Goal: Complete application form

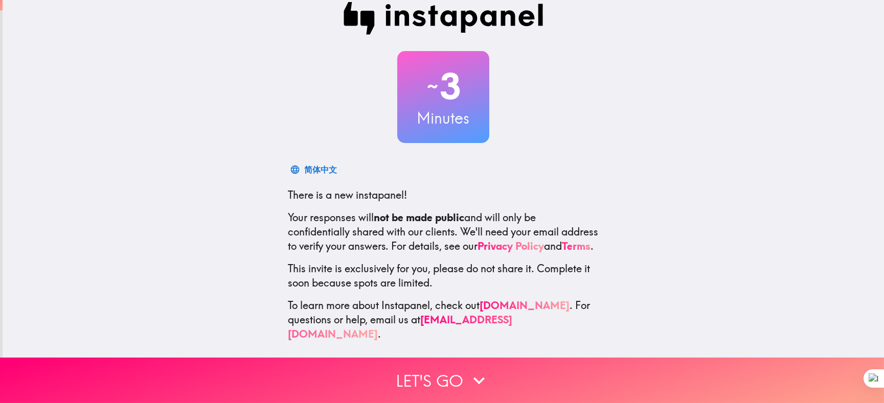
scroll to position [25, 0]
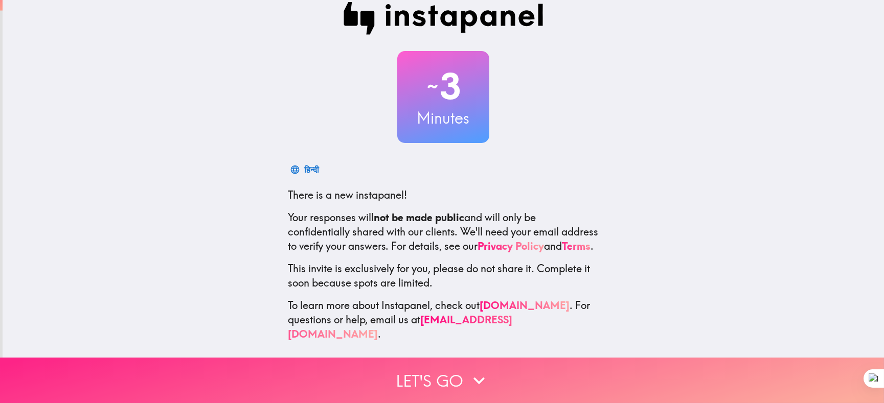
click at [459, 387] on button "Let's go" at bounding box center [442, 380] width 884 height 45
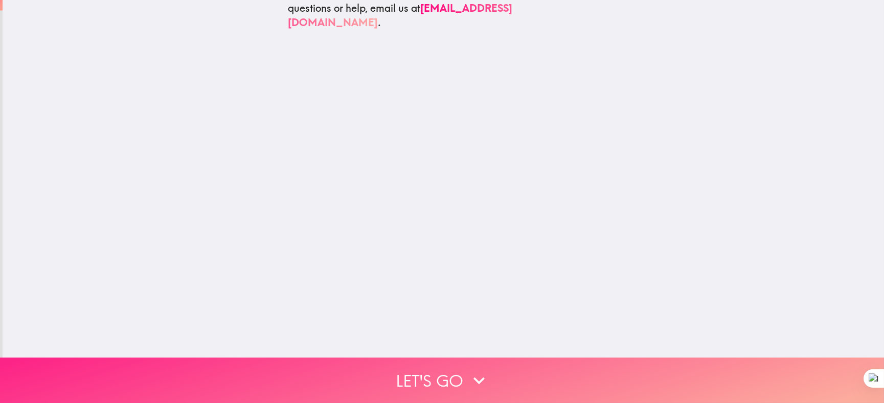
scroll to position [0, 0]
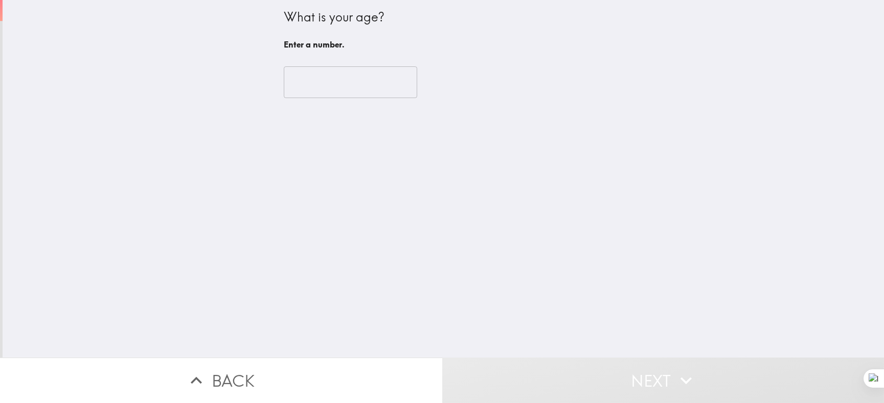
click at [327, 89] on input "number" at bounding box center [350, 82] width 133 height 32
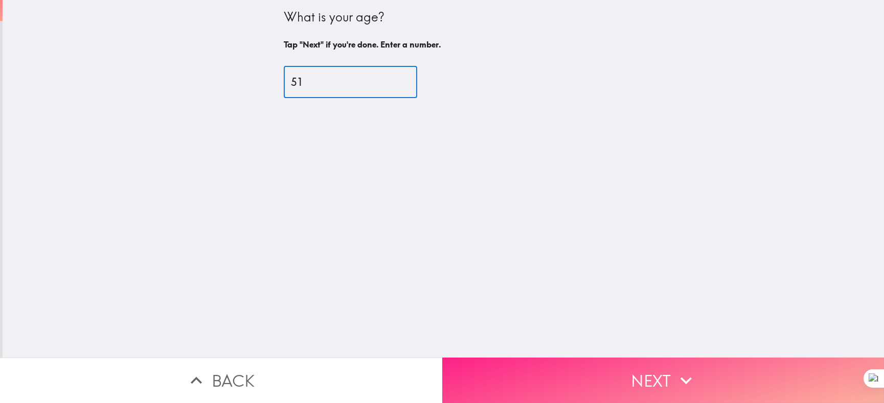
type input "51"
click at [629, 360] on button "Next" at bounding box center [663, 380] width 442 height 45
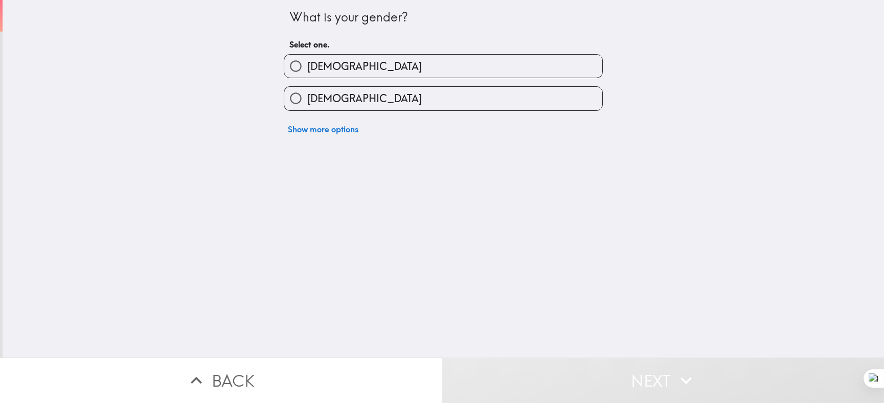
click at [284, 66] on input "[DEMOGRAPHIC_DATA]" at bounding box center [295, 66] width 23 height 23
radio input "true"
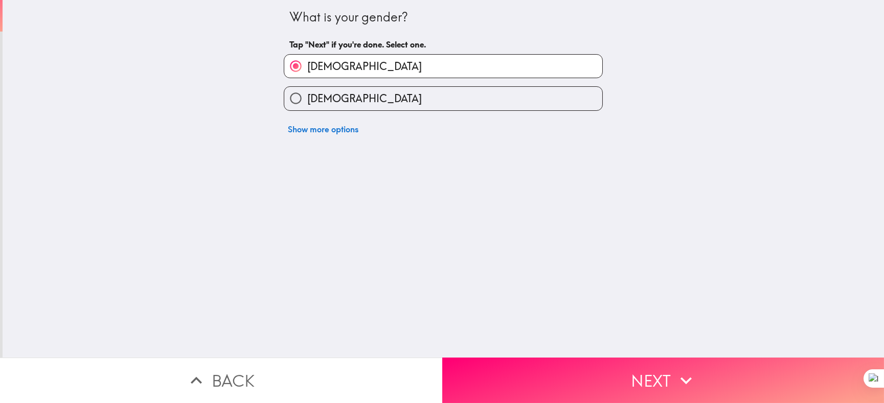
click at [557, 365] on button "Next" at bounding box center [663, 380] width 442 height 45
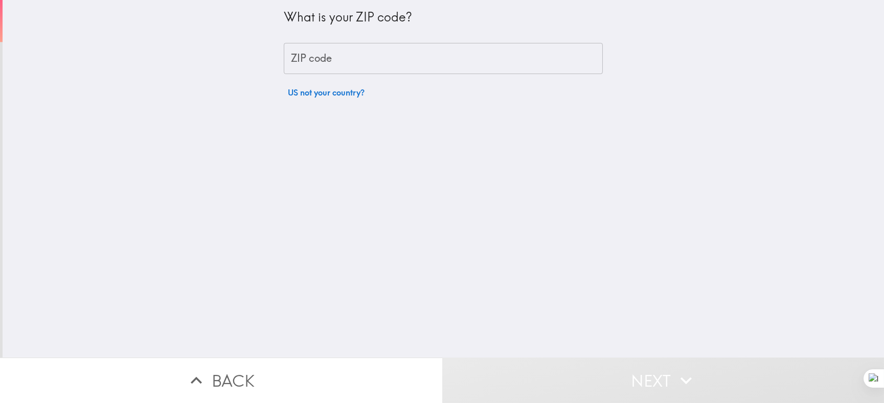
click at [387, 59] on input "ZIP code" at bounding box center [443, 59] width 319 height 32
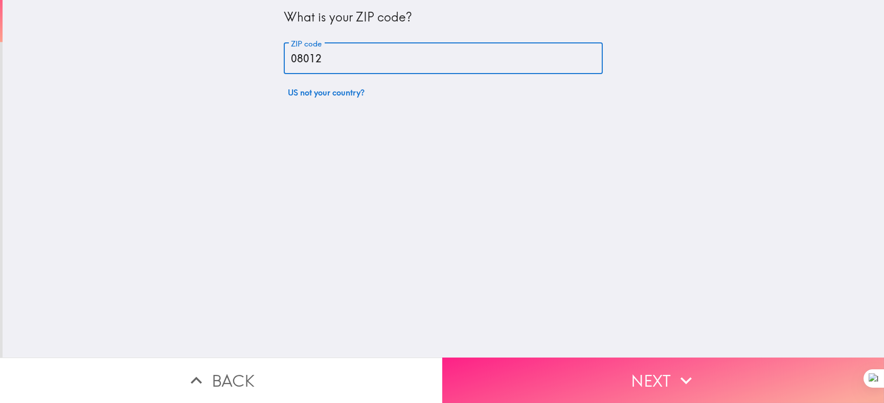
type input "08012"
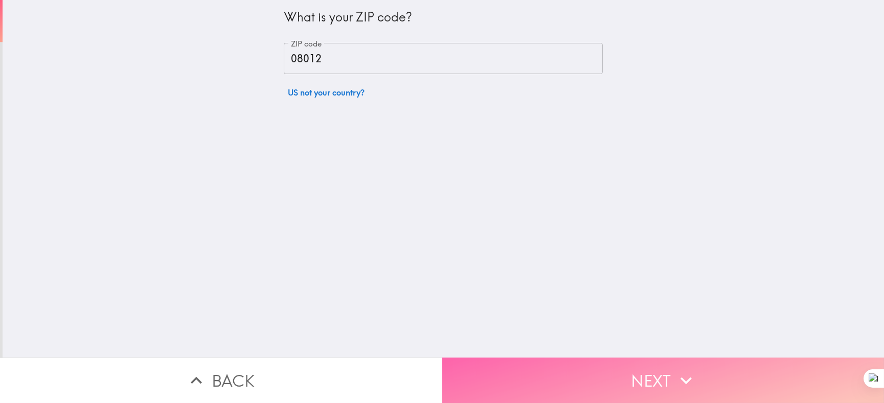
click at [567, 373] on button "Next" at bounding box center [663, 380] width 442 height 45
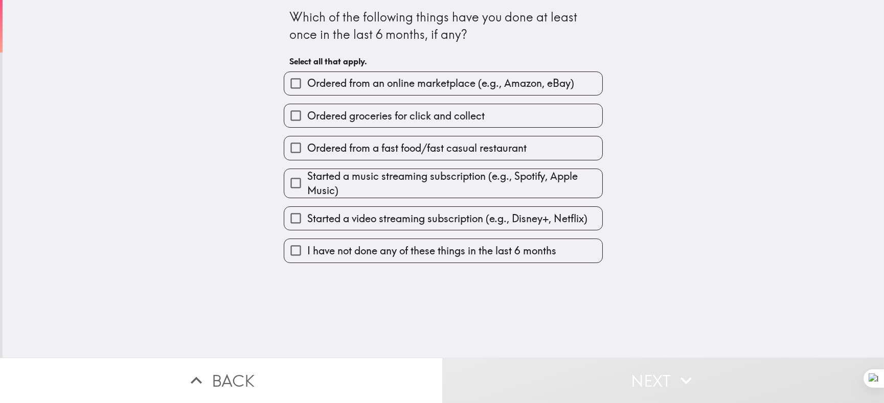
click at [292, 88] on input "Ordered from an online marketplace (e.g., Amazon, eBay)" at bounding box center [295, 83] width 23 height 23
checkbox input "true"
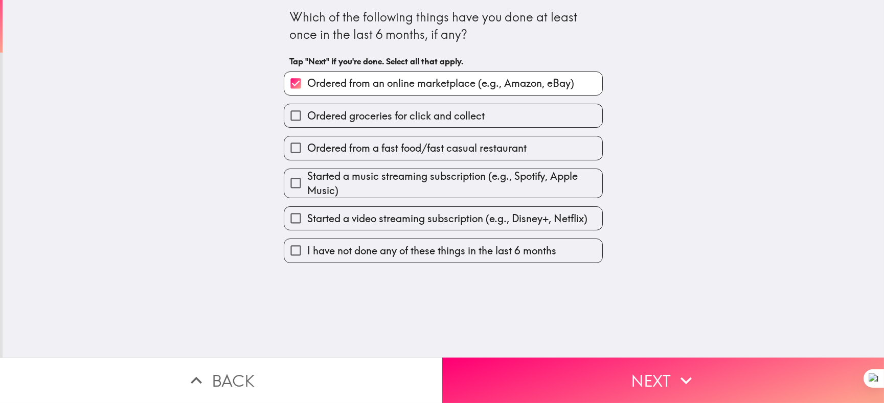
click at [286, 155] on input "Ordered from a fast food/fast casual restaurant" at bounding box center [295, 147] width 23 height 23
checkbox input "true"
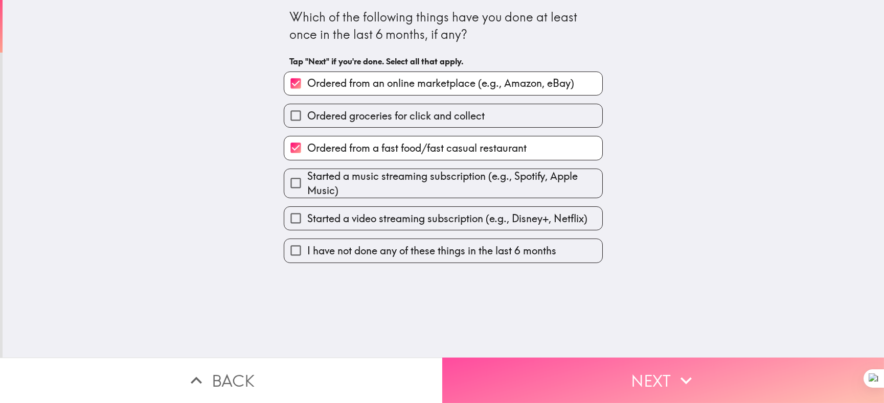
click at [522, 373] on button "Next" at bounding box center [663, 380] width 442 height 45
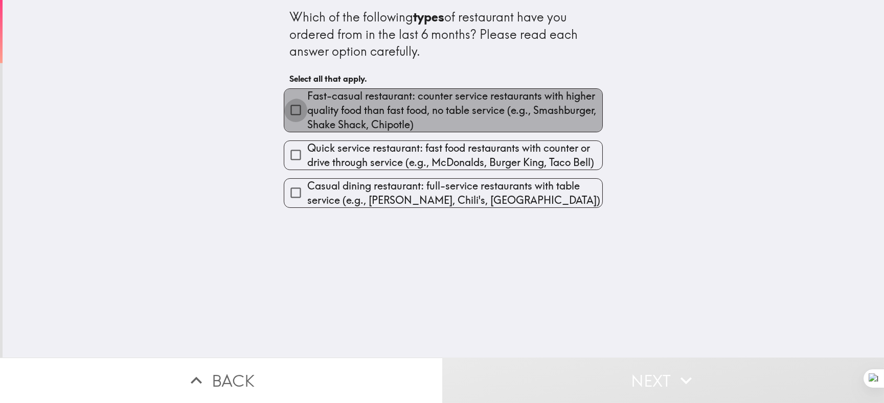
click at [288, 112] on input "Fast-casual restaurant: counter service restaurants with higher quality food th…" at bounding box center [295, 110] width 23 height 23
checkbox input "true"
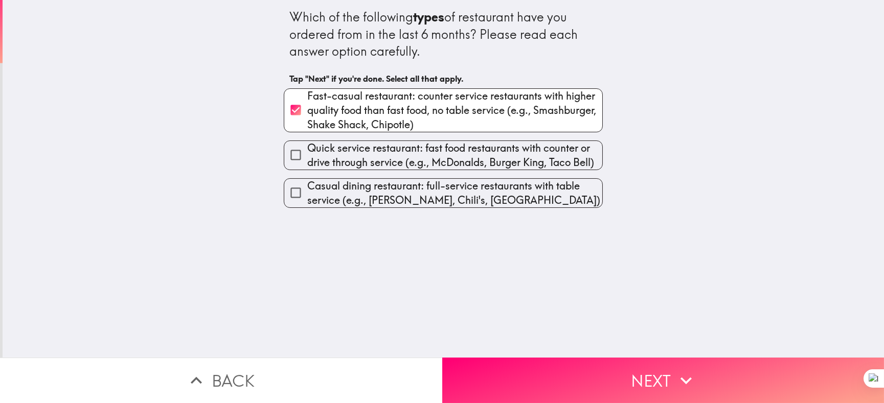
click at [298, 155] on input "Quick service restaurant: fast food restaurants with counter or drive through s…" at bounding box center [295, 155] width 23 height 23
checkbox input "true"
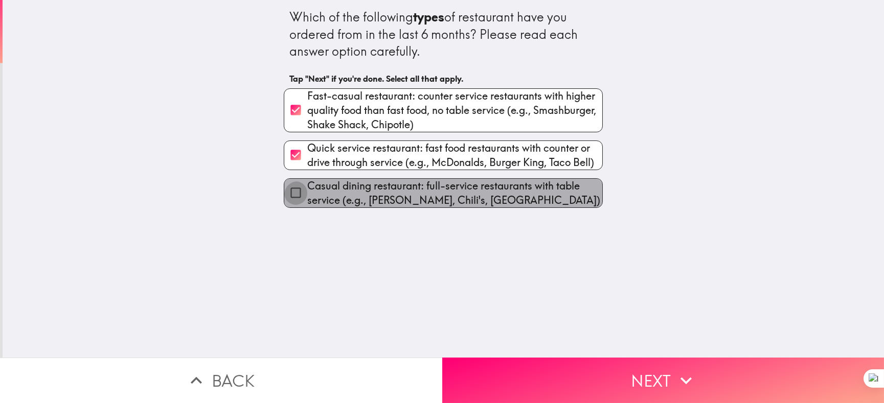
click at [295, 194] on input "Casual dining restaurant: full-service restaurants with table service (e.g., [P…" at bounding box center [295, 192] width 23 height 23
checkbox input "true"
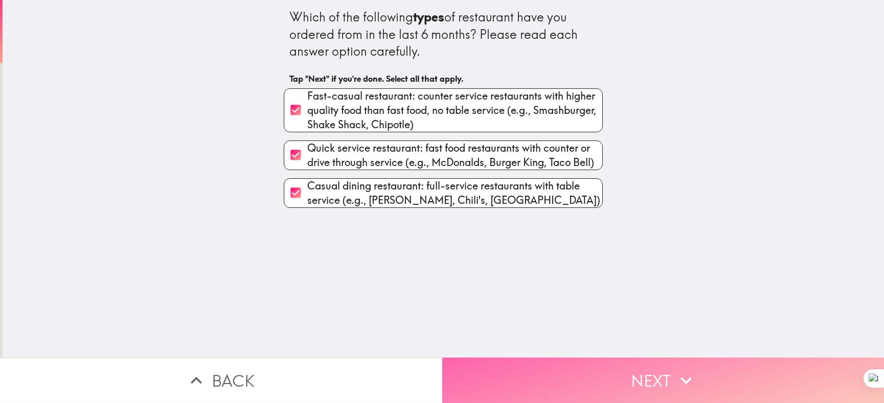
click at [577, 373] on button "Next" at bounding box center [663, 380] width 442 height 45
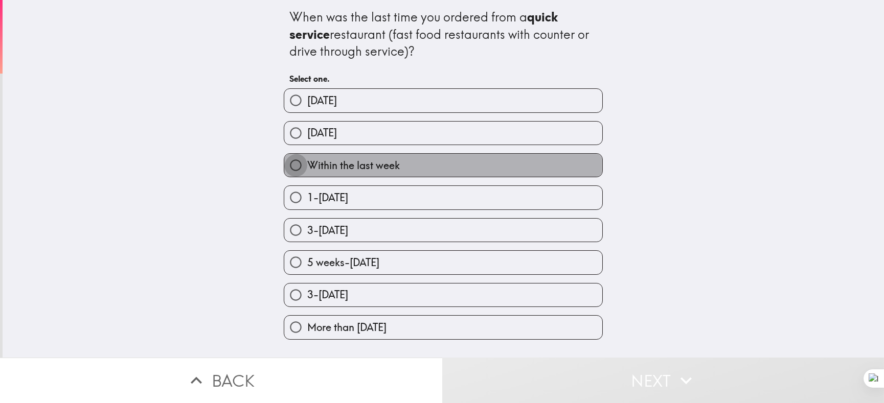
click at [294, 177] on input "Within the last week" at bounding box center [295, 165] width 23 height 23
radio input "true"
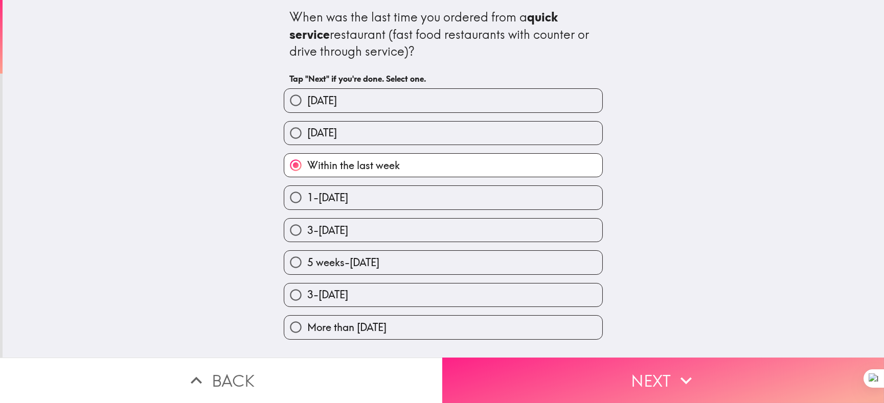
click at [602, 382] on button "Next" at bounding box center [663, 380] width 442 height 45
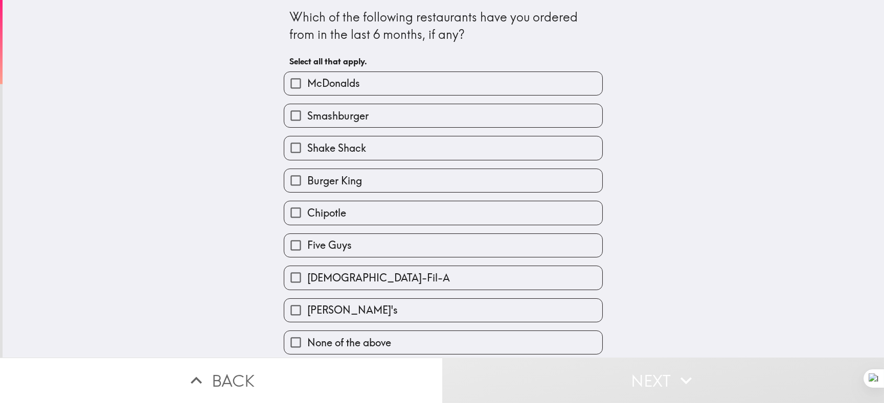
click at [289, 86] on input "McDonalds" at bounding box center [295, 83] width 23 height 23
checkbox input "true"
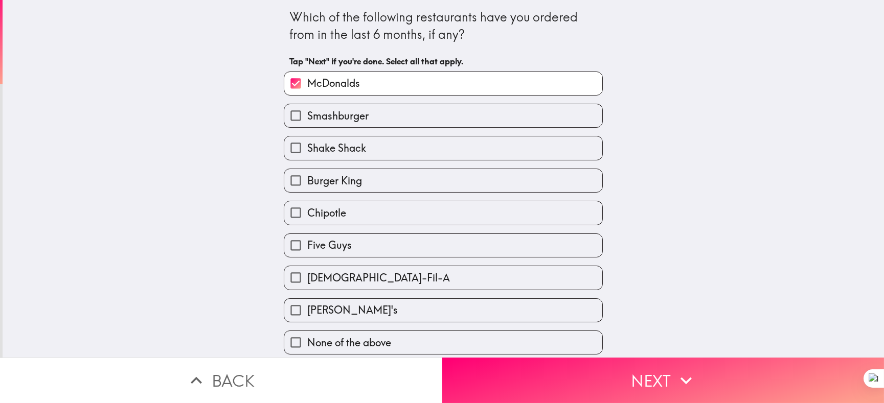
click at [292, 125] on input "Smashburger" at bounding box center [295, 115] width 23 height 23
checkbox input "true"
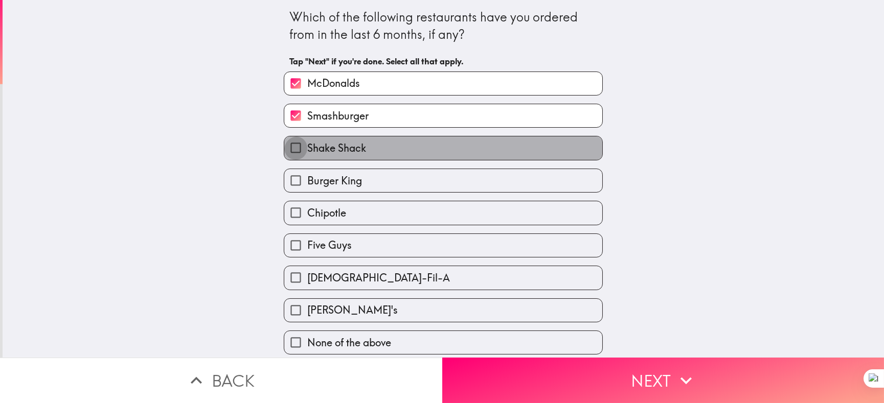
click at [290, 159] on input "Shake Shack" at bounding box center [295, 147] width 23 height 23
checkbox input "true"
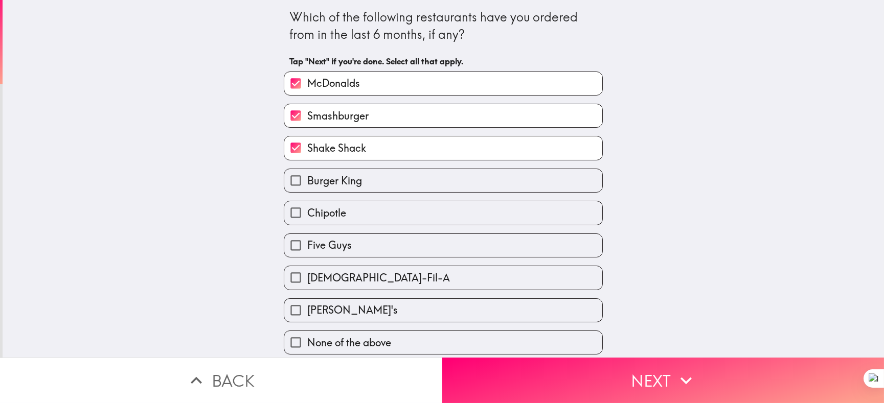
scroll to position [37, 0]
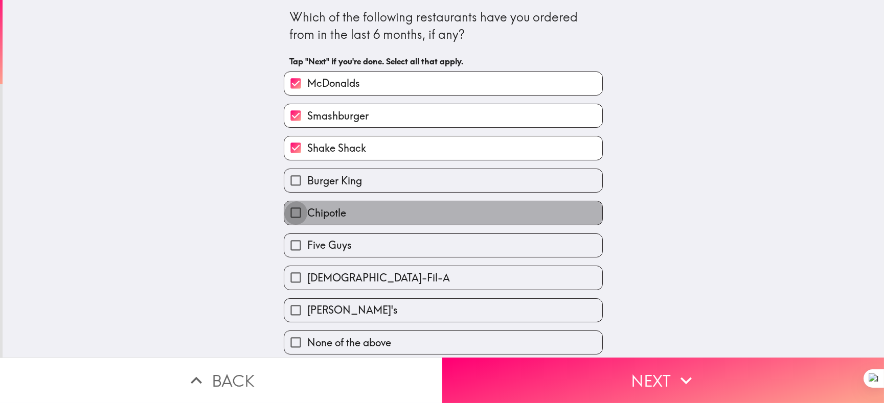
click at [291, 201] on input "Chipotle" at bounding box center [295, 212] width 23 height 23
checkbox input "true"
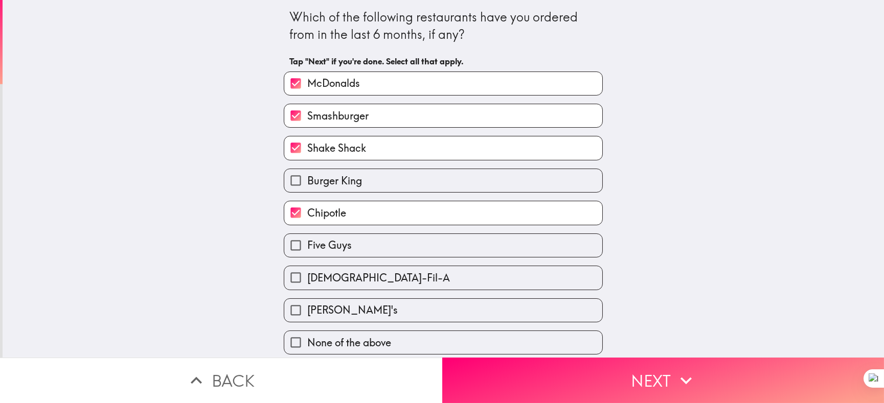
scroll to position [0, 0]
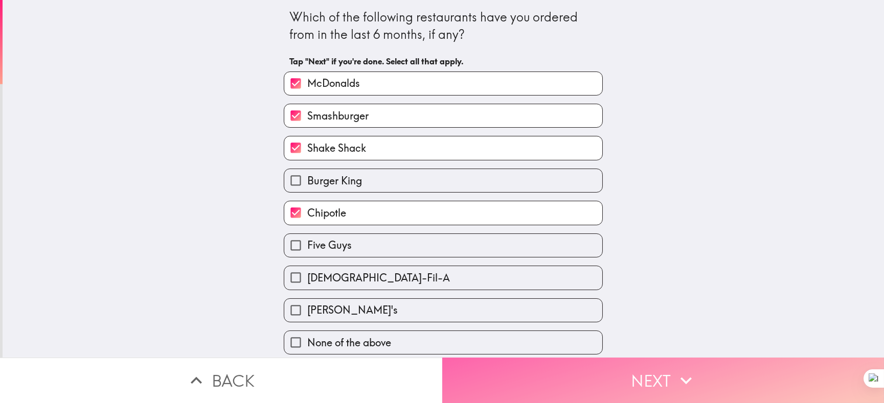
click at [627, 374] on button "Next" at bounding box center [663, 380] width 442 height 45
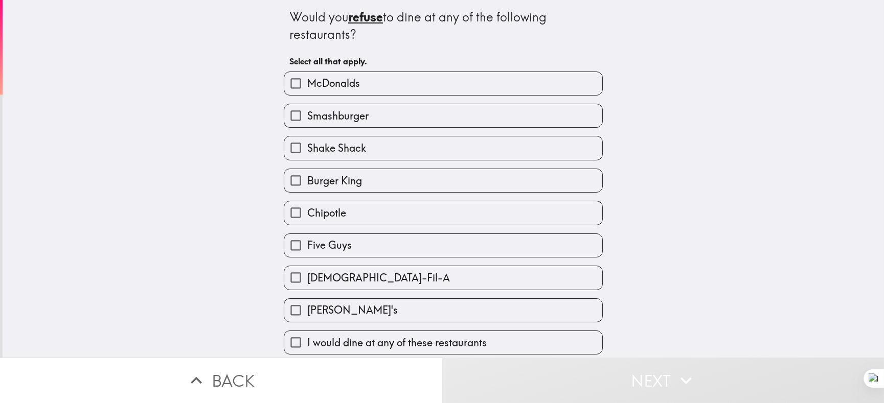
scroll to position [37, 0]
click at [293, 337] on input "I would dine at any of these restaurants" at bounding box center [295, 342] width 23 height 23
checkbox input "true"
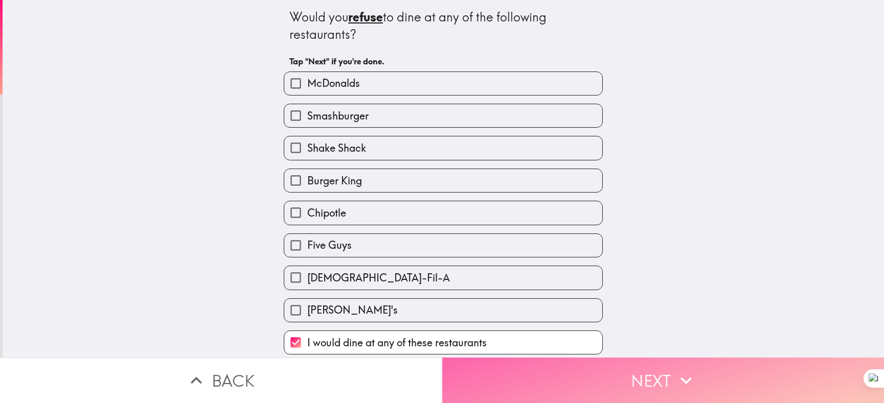
click at [532, 374] on button "Next" at bounding box center [663, 380] width 442 height 45
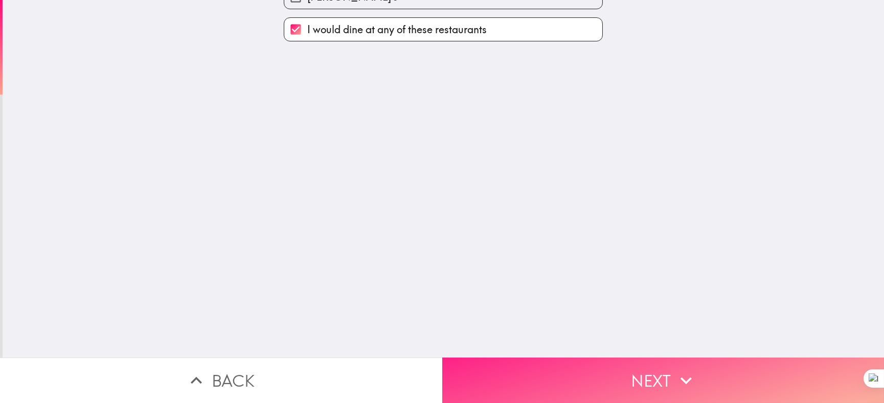
scroll to position [0, 0]
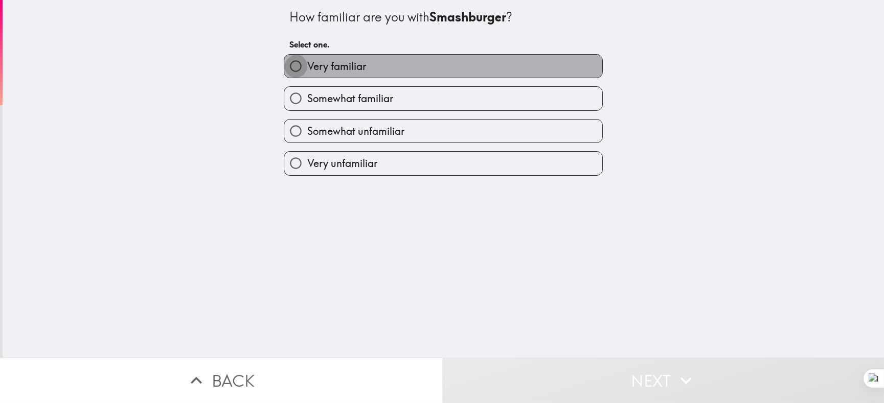
click at [290, 63] on input "Very familiar" at bounding box center [295, 66] width 23 height 23
radio input "true"
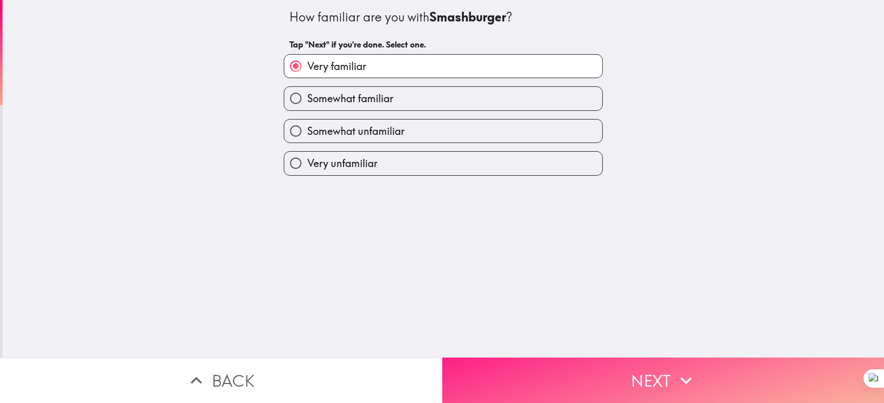
click at [566, 364] on button "Next" at bounding box center [663, 380] width 442 height 45
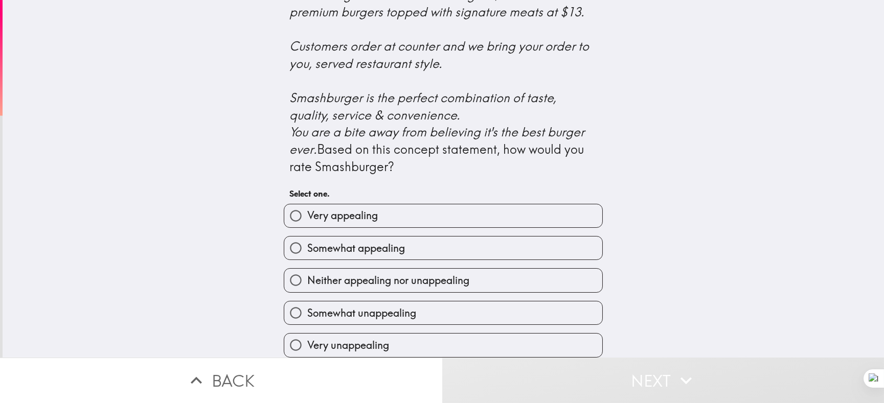
scroll to position [427, 0]
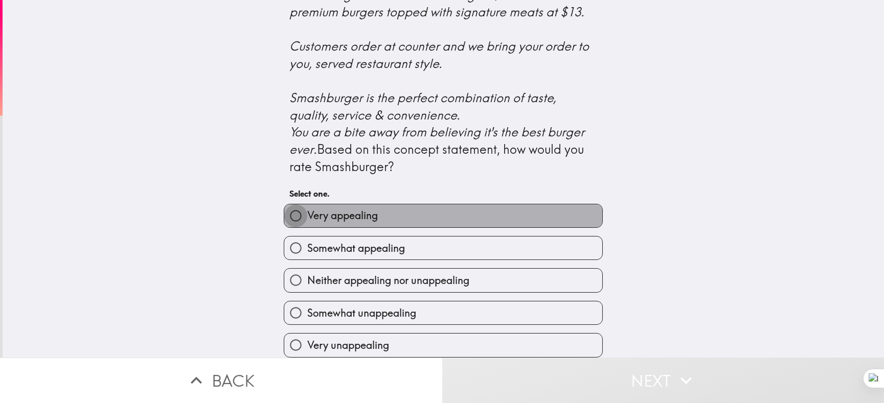
click at [289, 204] on input "Very appealing" at bounding box center [295, 215] width 23 height 23
radio input "true"
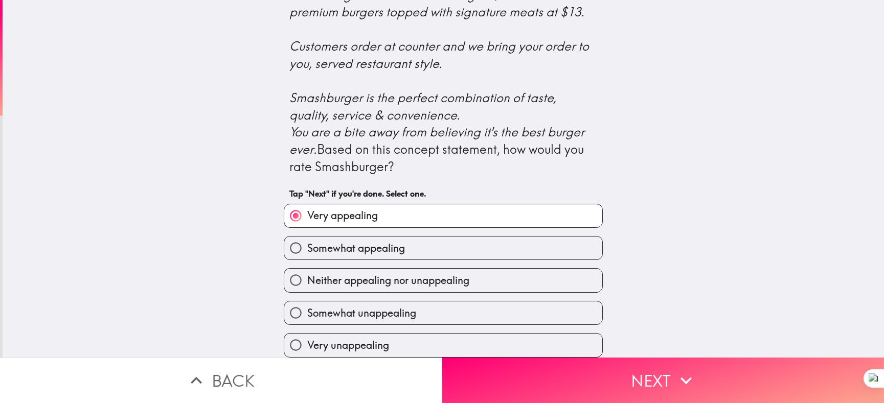
click at [568, 367] on button "Next" at bounding box center [663, 380] width 442 height 45
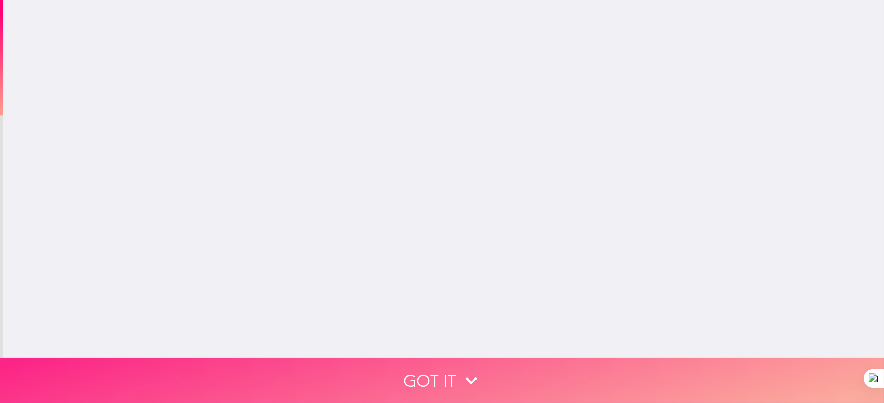
scroll to position [0, 0]
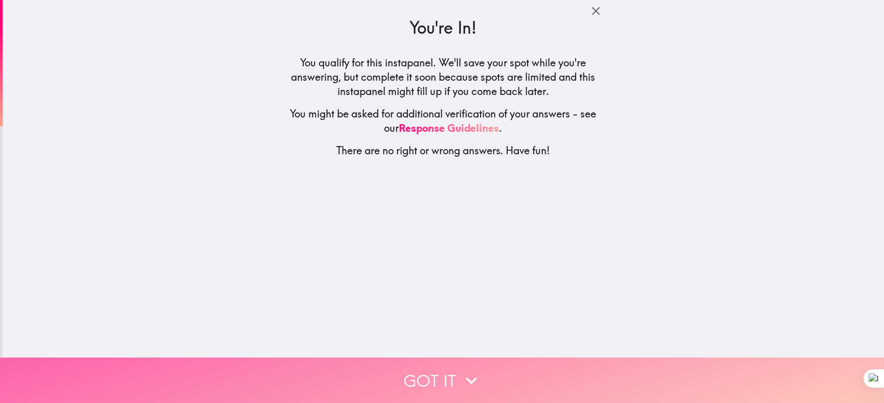
click at [440, 373] on button "Got it" at bounding box center [442, 380] width 884 height 45
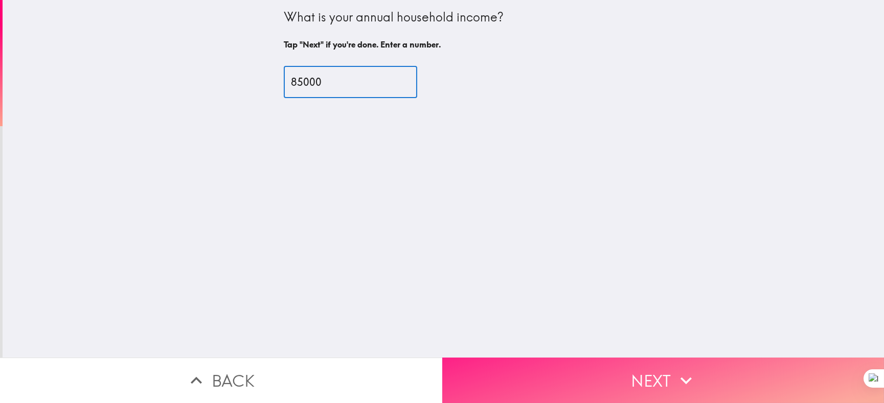
type input "85000"
click at [606, 362] on button "Next" at bounding box center [663, 380] width 442 height 45
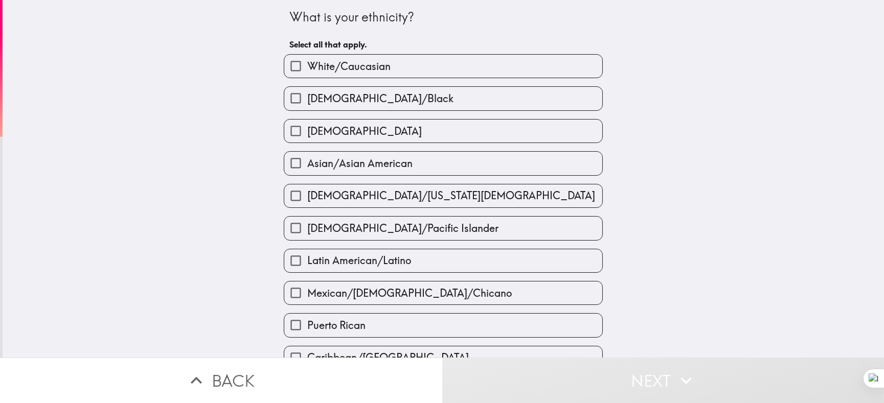
click at [290, 74] on input "White/Caucasian" at bounding box center [295, 66] width 23 height 23
checkbox input "true"
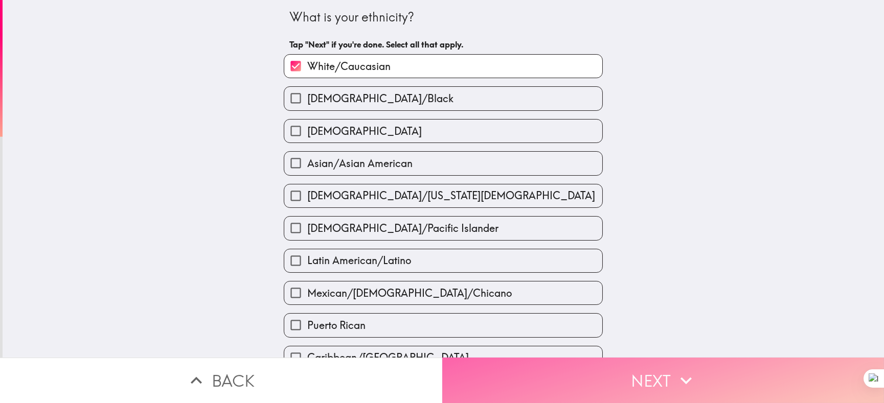
click at [622, 380] on button "Next" at bounding box center [663, 380] width 442 height 45
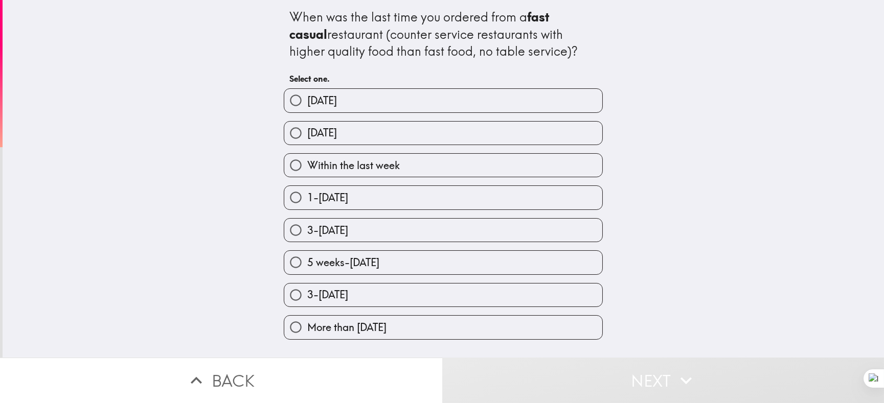
scroll to position [19, 0]
click at [293, 232] on input "3-[DATE]" at bounding box center [295, 230] width 23 height 23
radio input "true"
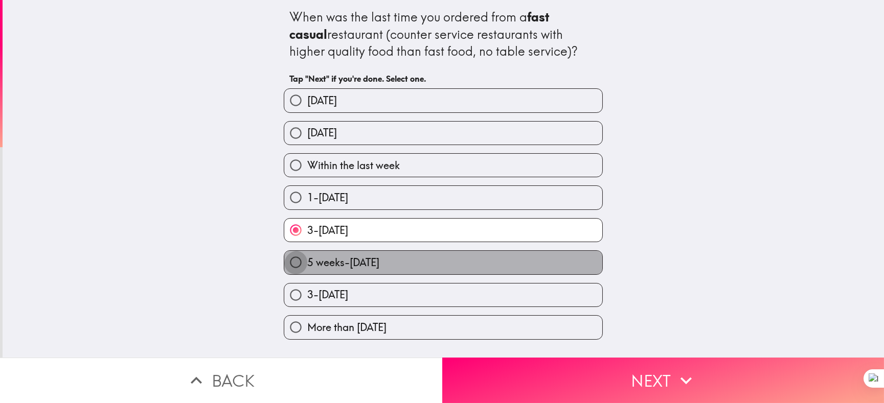
click at [291, 264] on input "5 weeks-[DATE]" at bounding box center [295, 262] width 23 height 23
radio input "true"
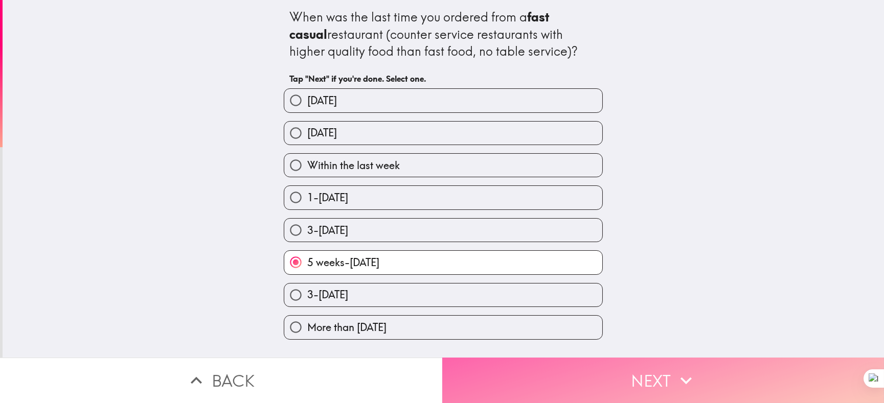
click at [593, 379] on button "Next" at bounding box center [663, 380] width 442 height 45
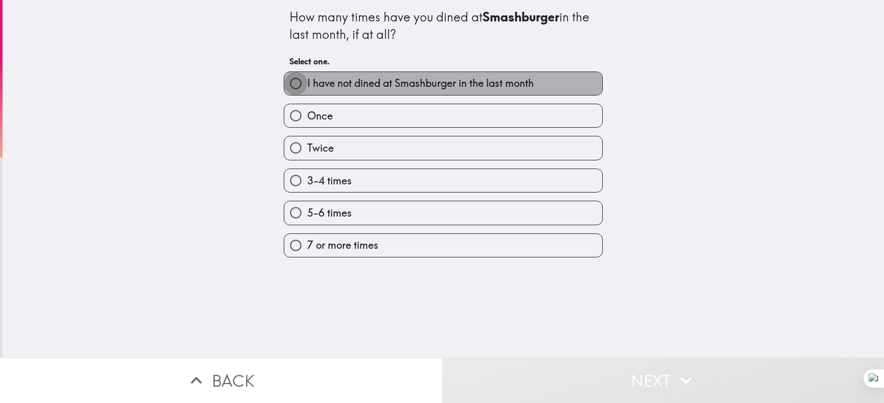
click at [299, 89] on input "I have not dined at Smashburger in the last month" at bounding box center [295, 83] width 23 height 23
radio input "true"
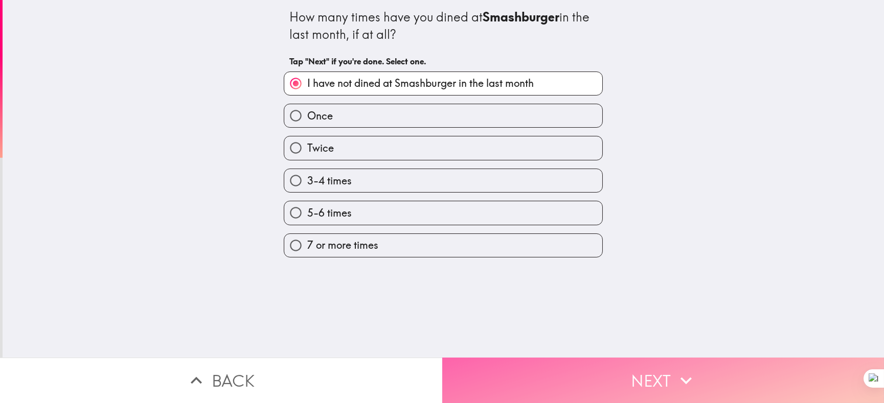
click at [644, 378] on button "Next" at bounding box center [663, 380] width 442 height 45
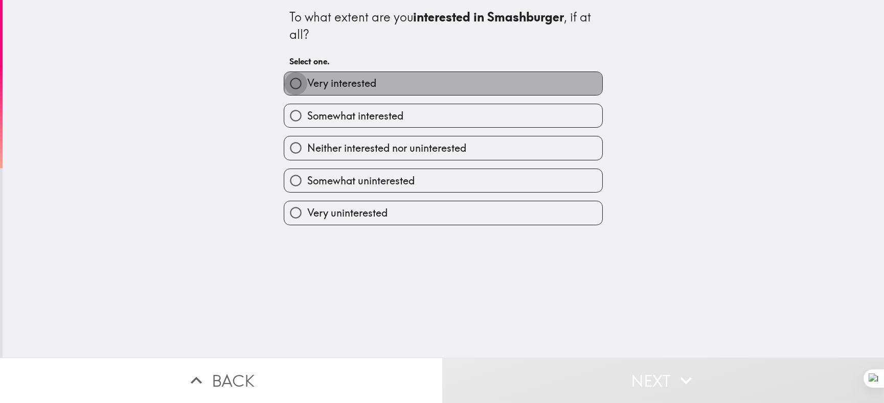
click at [291, 95] on input "Very interested" at bounding box center [295, 83] width 23 height 23
radio input "true"
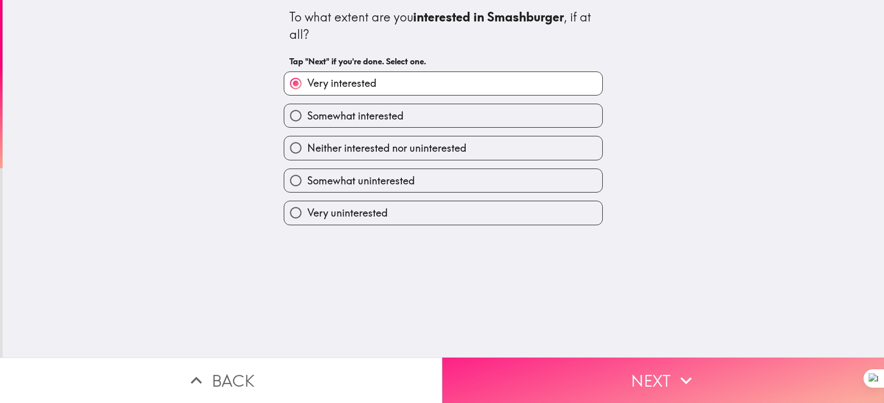
click at [607, 375] on button "Next" at bounding box center [663, 380] width 442 height 45
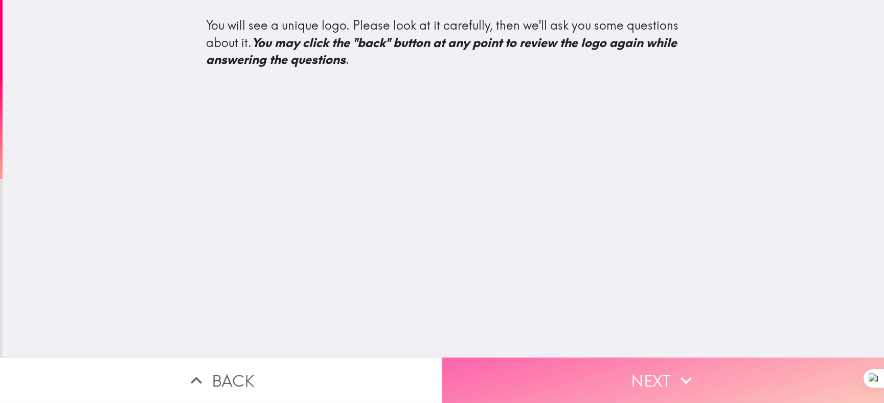
click at [611, 377] on button "Next" at bounding box center [663, 380] width 442 height 45
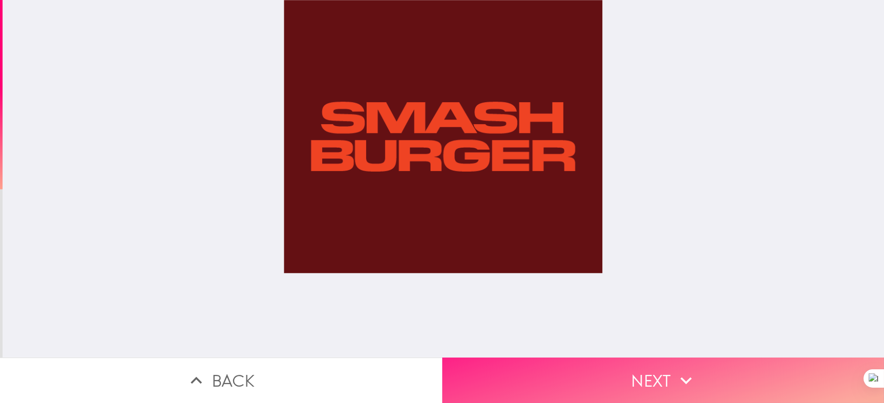
click at [611, 370] on button "Next" at bounding box center [663, 380] width 442 height 45
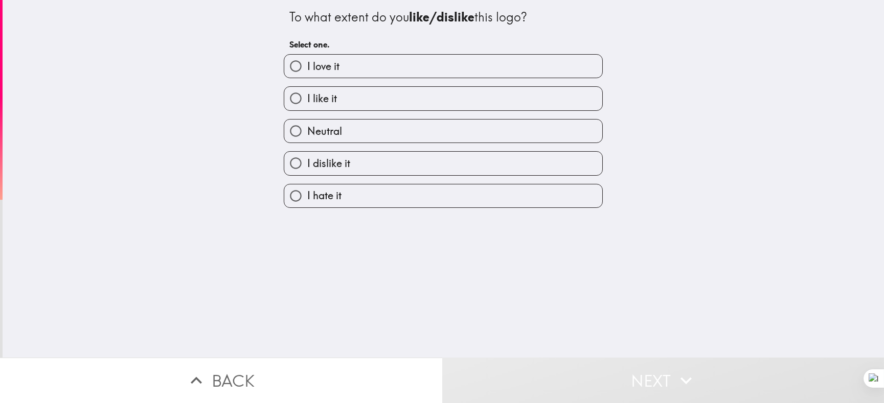
click at [294, 143] on input "Neutral" at bounding box center [295, 131] width 23 height 23
radio input "true"
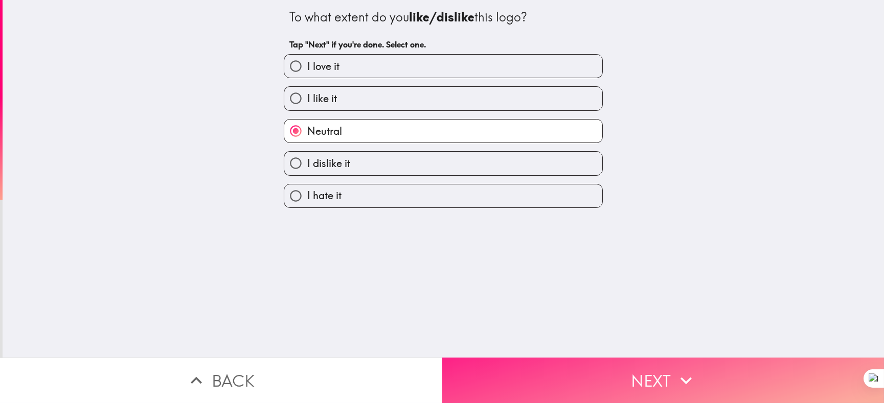
click at [607, 370] on button "Next" at bounding box center [663, 380] width 442 height 45
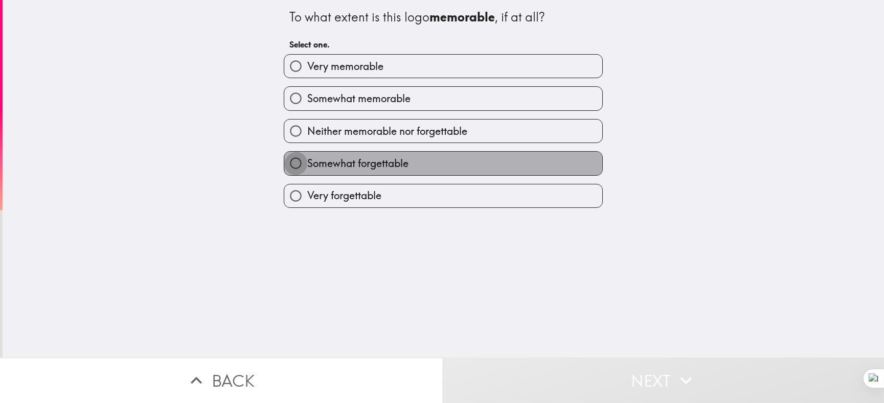
click at [292, 175] on input "Somewhat forgettable" at bounding box center [295, 163] width 23 height 23
radio input "true"
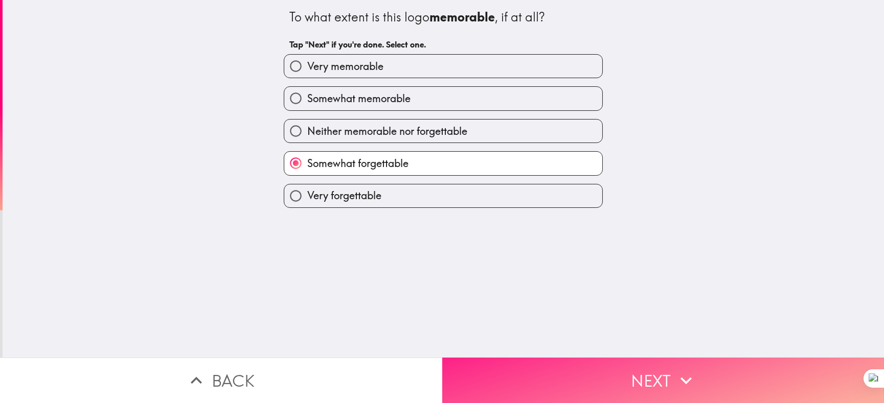
click at [609, 363] on button "Next" at bounding box center [663, 380] width 442 height 45
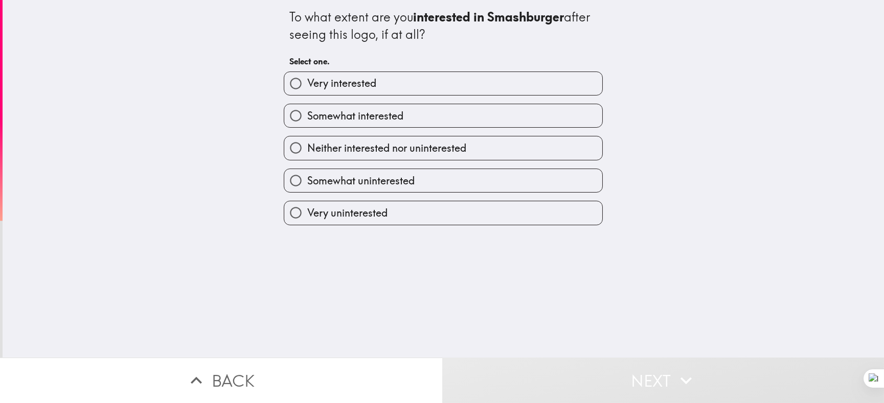
click at [292, 159] on input "Neither interested nor uninterested" at bounding box center [295, 147] width 23 height 23
radio input "true"
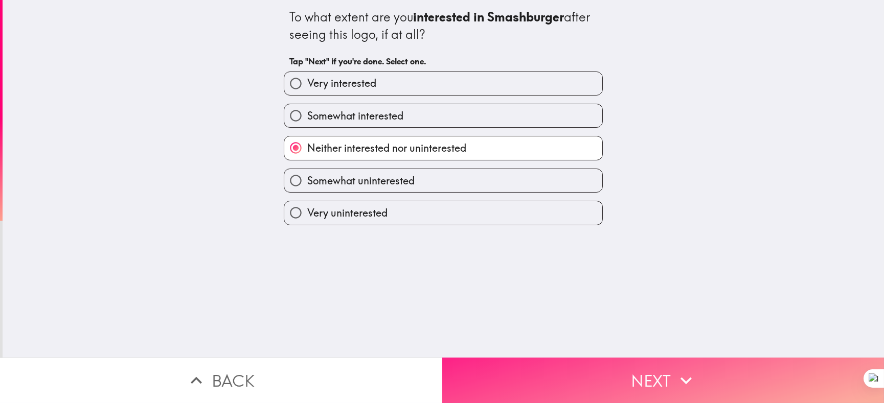
click at [655, 375] on button "Next" at bounding box center [663, 380] width 442 height 45
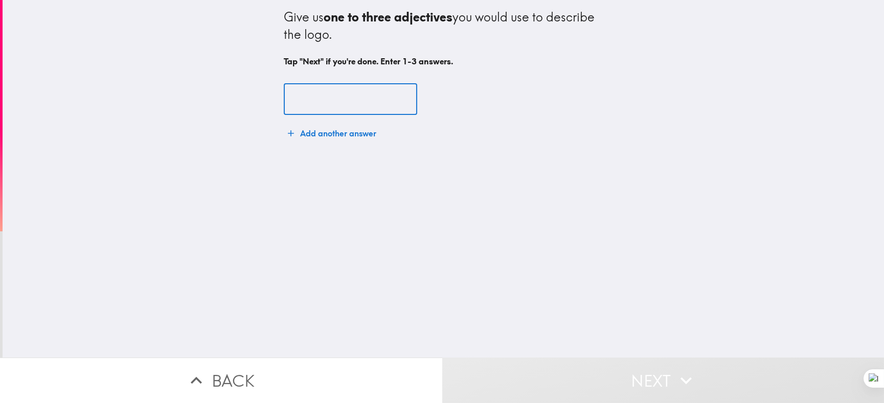
click at [350, 107] on input "text" at bounding box center [350, 100] width 133 height 32
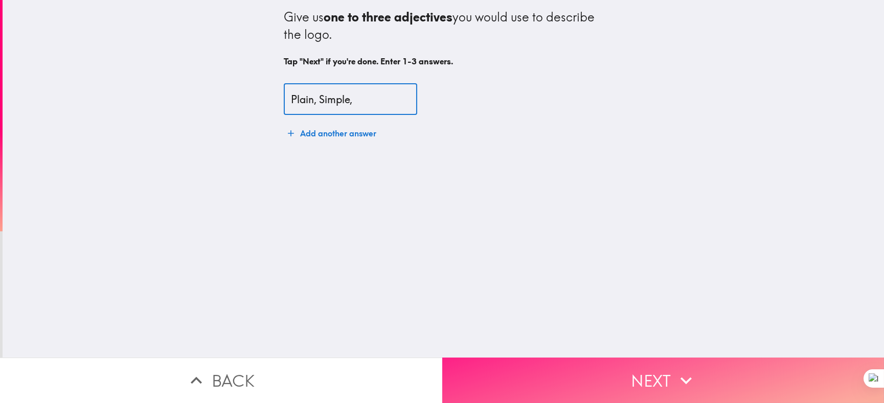
type input "Plain, Simple,"
click at [605, 360] on button "Next" at bounding box center [663, 380] width 442 height 45
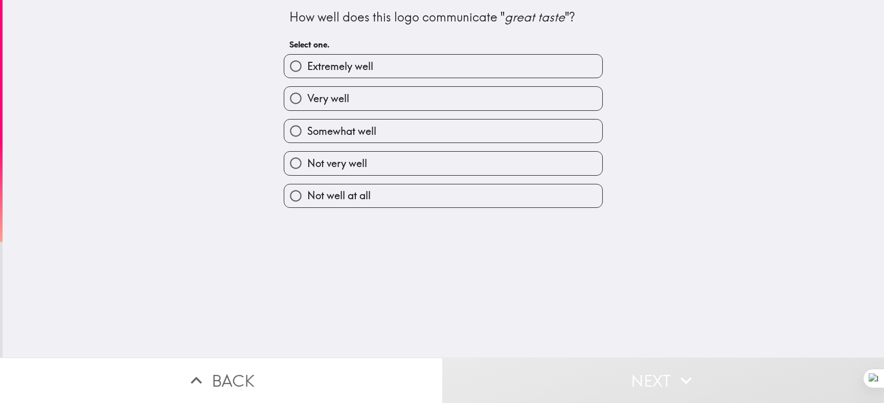
click at [293, 175] on input "Not very well" at bounding box center [295, 163] width 23 height 23
radio input "true"
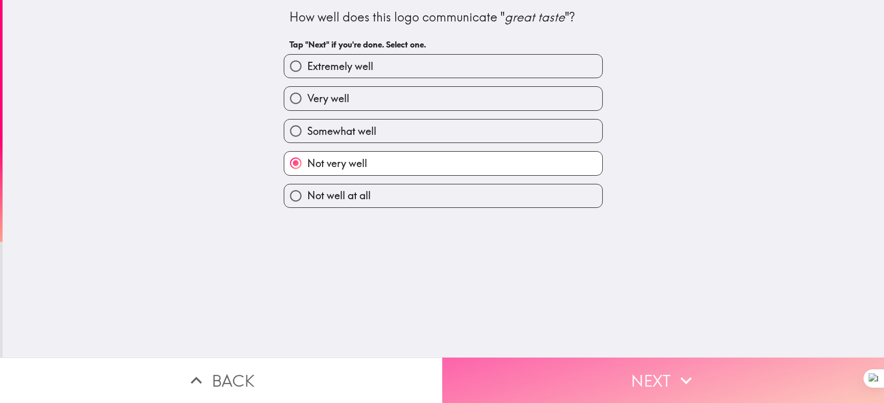
click at [618, 370] on button "Next" at bounding box center [663, 380] width 442 height 45
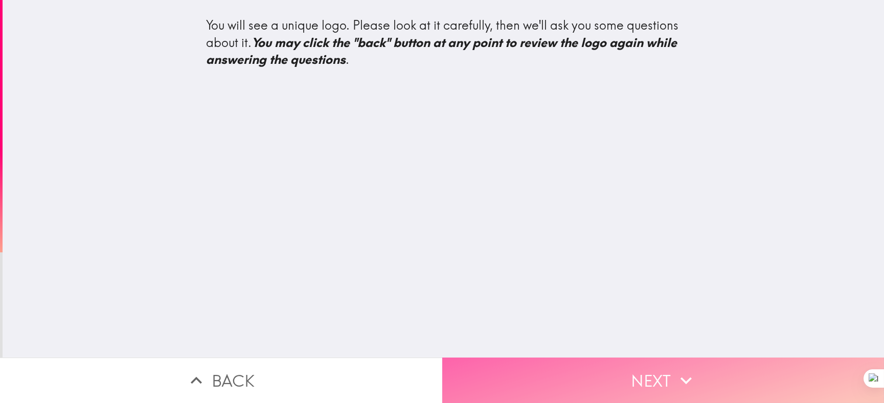
click at [614, 372] on button "Next" at bounding box center [663, 380] width 442 height 45
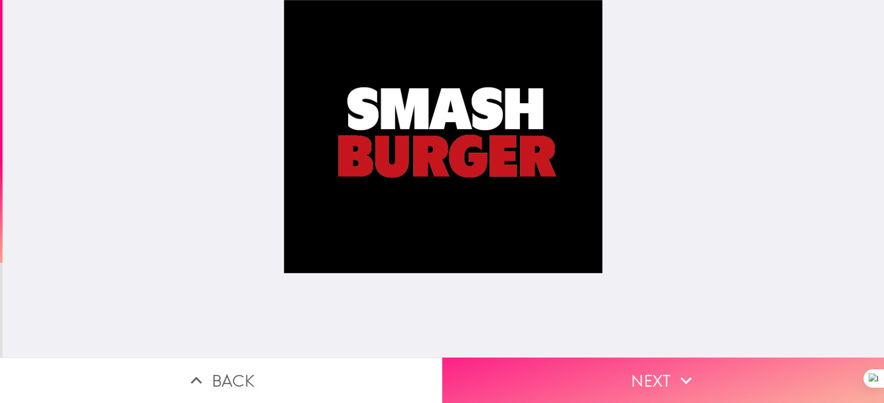
click at [618, 374] on button "Next" at bounding box center [663, 380] width 442 height 45
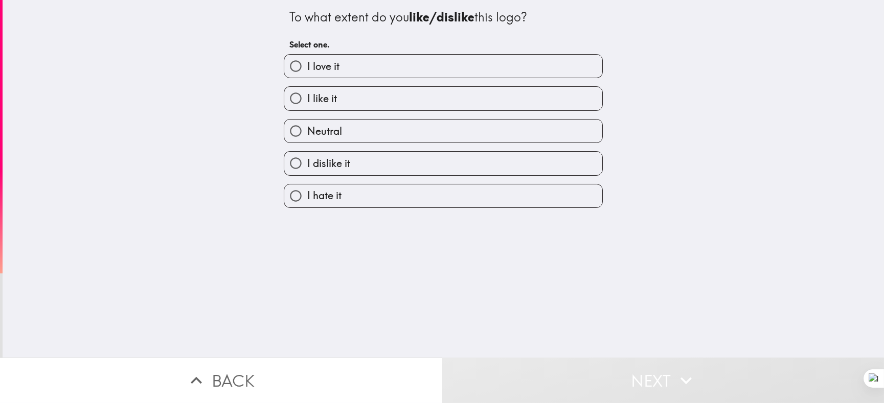
click at [290, 109] on input "I like it" at bounding box center [295, 98] width 23 height 23
radio input "true"
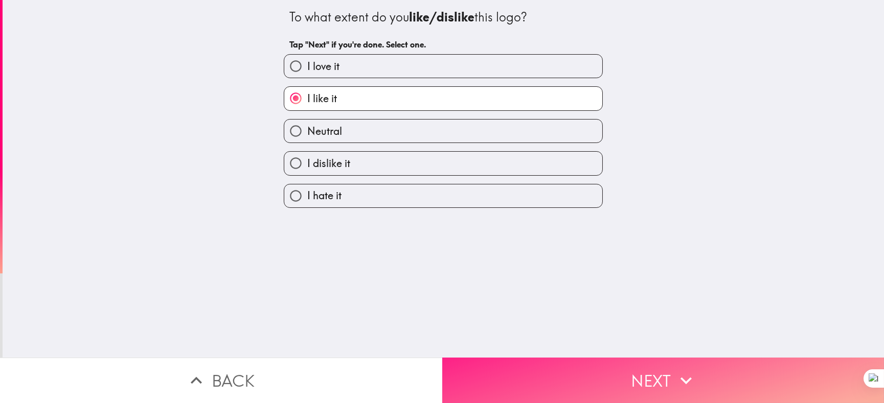
click at [565, 365] on button "Next" at bounding box center [663, 380] width 442 height 45
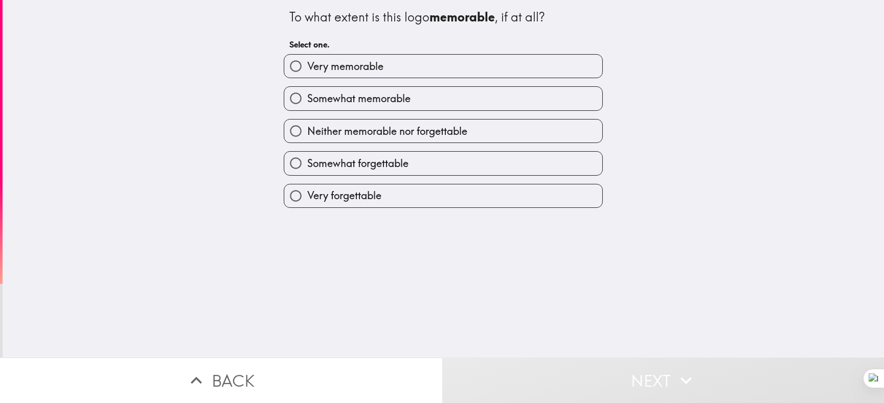
click at [295, 107] on input "Somewhat memorable" at bounding box center [295, 98] width 23 height 23
radio input "true"
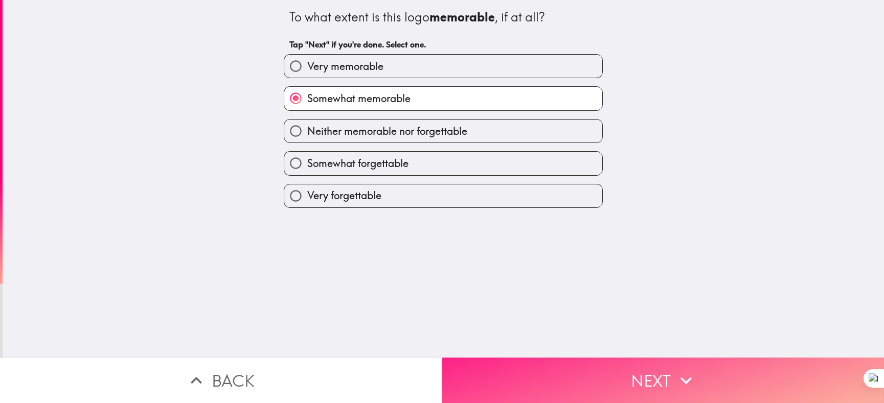
click at [576, 361] on button "Next" at bounding box center [663, 380] width 442 height 45
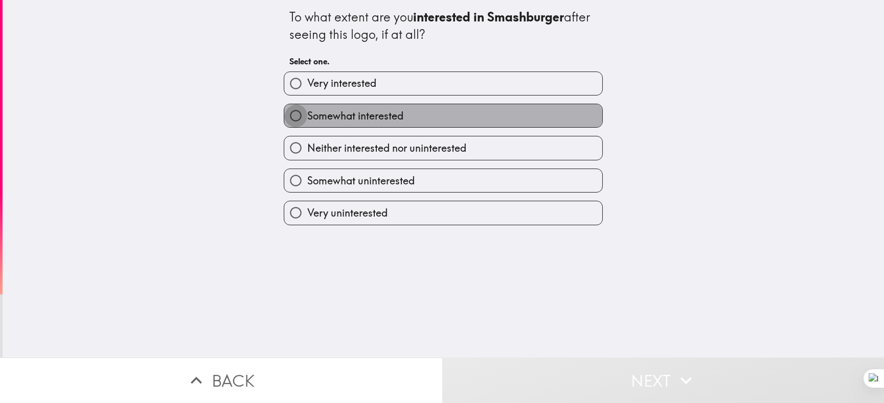
click at [290, 126] on input "Somewhat interested" at bounding box center [295, 115] width 23 height 23
radio input "true"
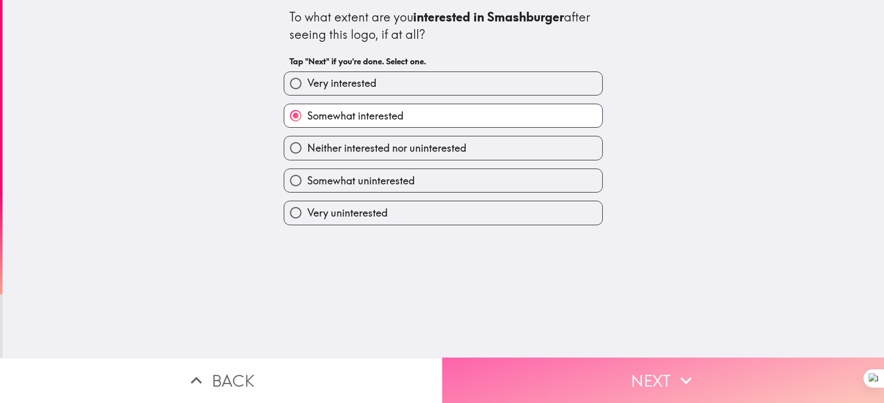
click at [609, 381] on button "Next" at bounding box center [663, 380] width 442 height 45
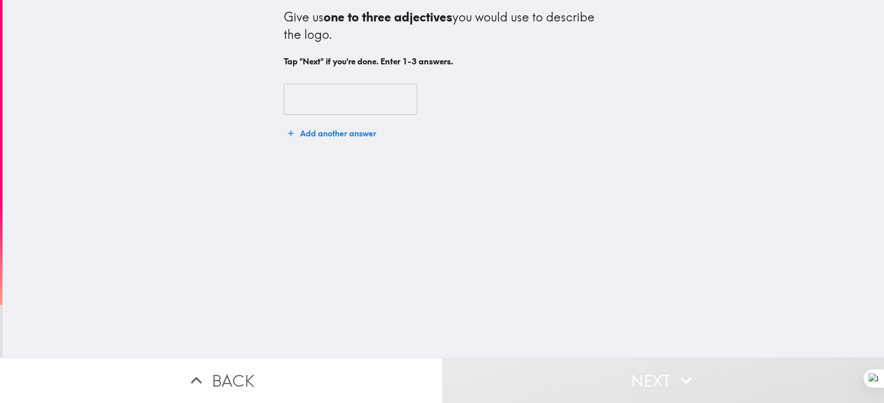
click at [321, 104] on input "text" at bounding box center [350, 100] width 133 height 32
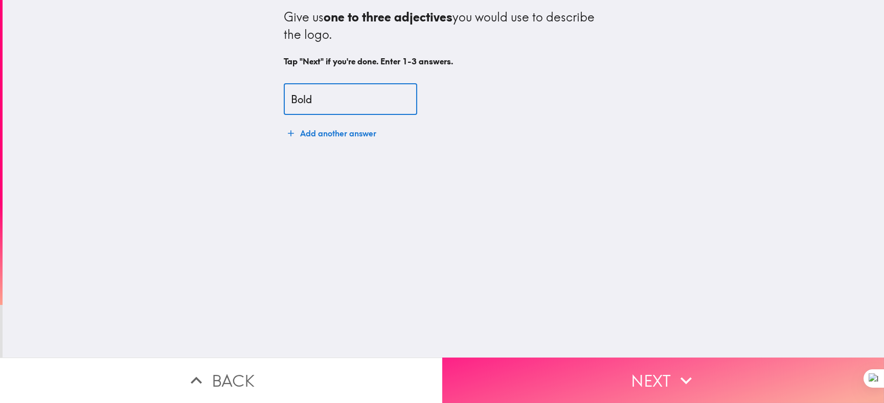
type input "Bold"
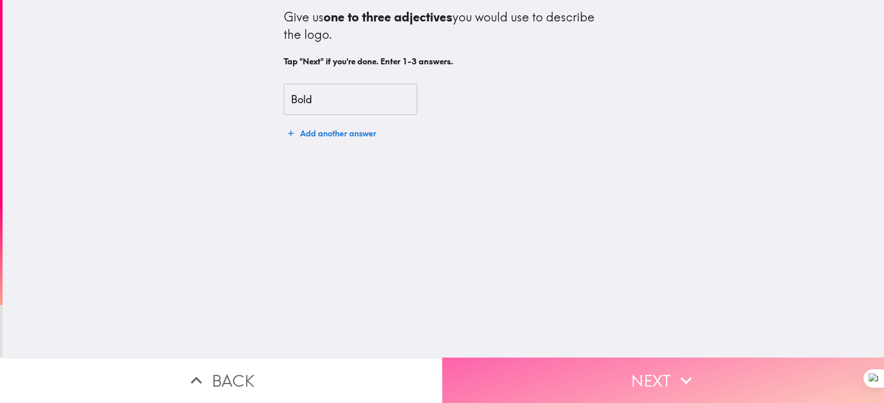
click at [583, 373] on button "Next" at bounding box center [663, 380] width 442 height 45
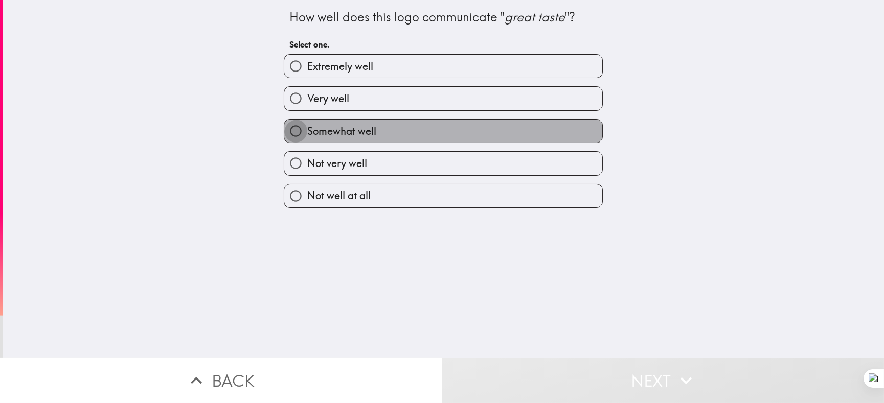
click at [288, 135] on input "Somewhat well" at bounding box center [295, 131] width 23 height 23
radio input "true"
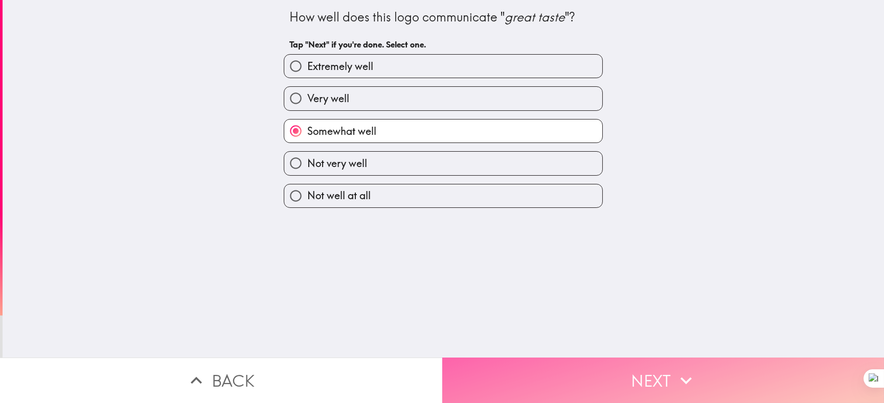
click at [590, 370] on button "Next" at bounding box center [663, 380] width 442 height 45
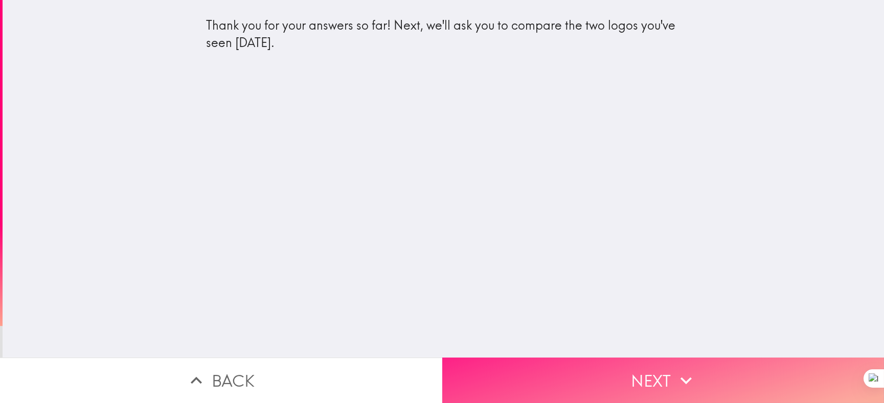
click at [587, 365] on button "Next" at bounding box center [663, 380] width 442 height 45
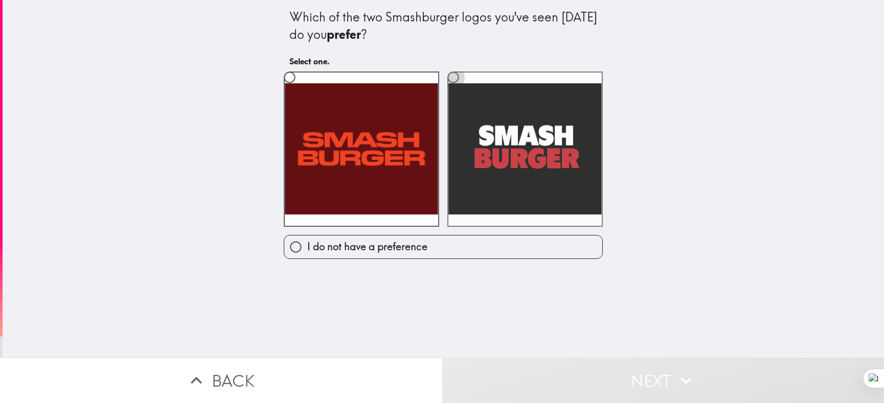
click at [449, 82] on input "radio" at bounding box center [453, 77] width 23 height 23
radio input "true"
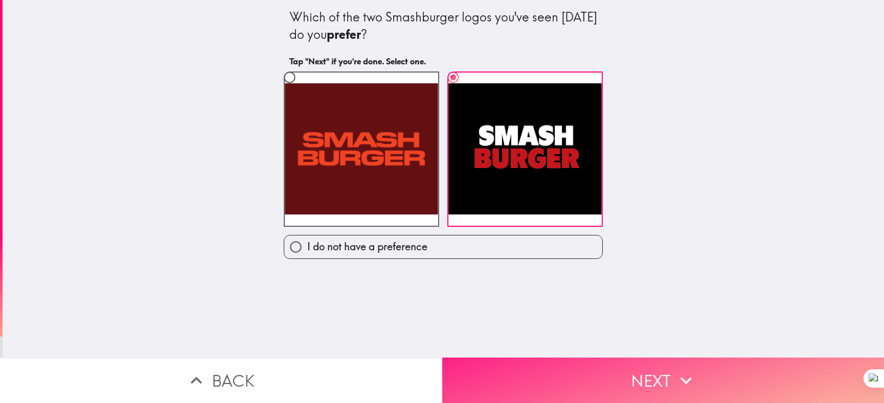
click at [581, 374] on button "Next" at bounding box center [663, 380] width 442 height 45
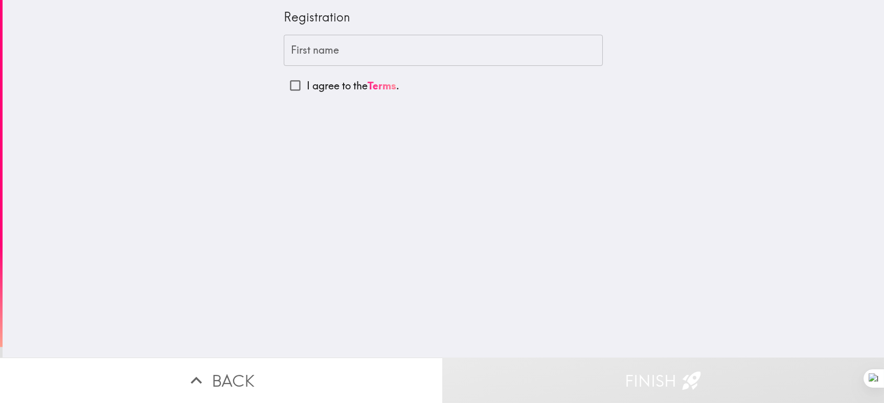
click at [338, 51] on input "First name" at bounding box center [443, 51] width 319 height 32
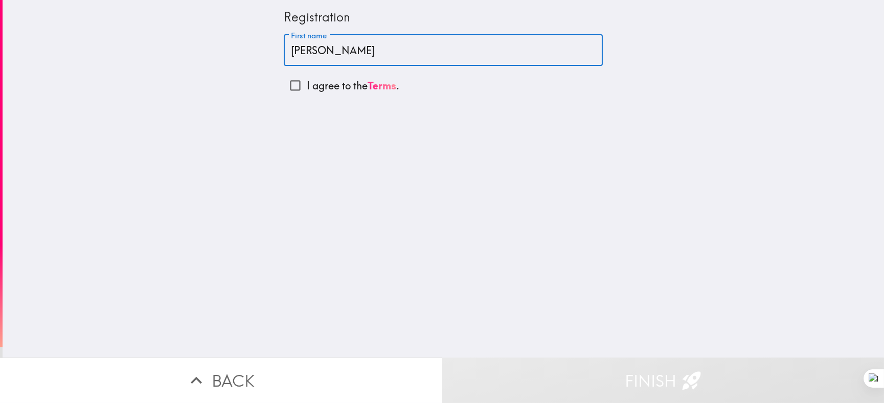
type input "[PERSON_NAME]"
click at [289, 86] on input "I agree to the Terms ." at bounding box center [295, 85] width 23 height 23
checkbox input "true"
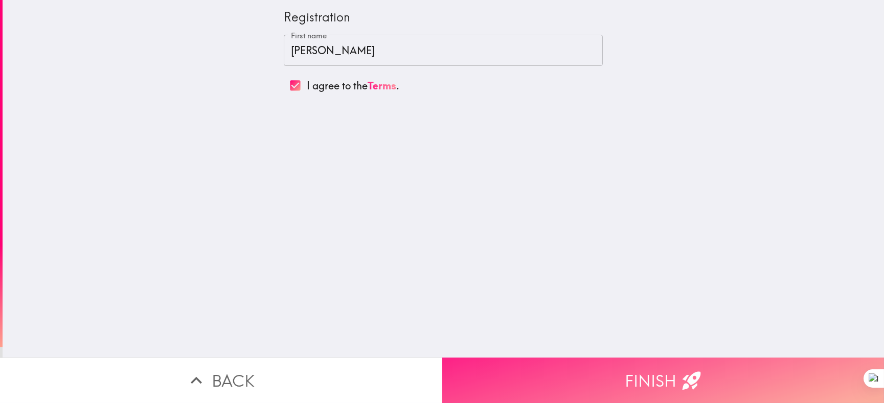
click at [585, 368] on button "Finish" at bounding box center [663, 380] width 442 height 45
